Goal: Information Seeking & Learning: Learn about a topic

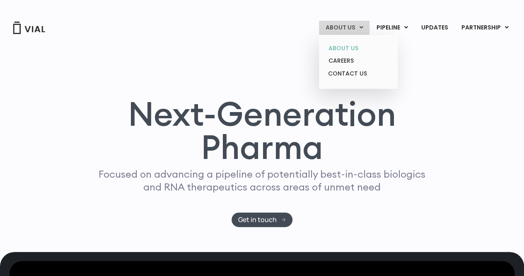
click at [349, 47] on link "ABOUT US" at bounding box center [358, 48] width 73 height 13
